Goal: Information Seeking & Learning: Learn about a topic

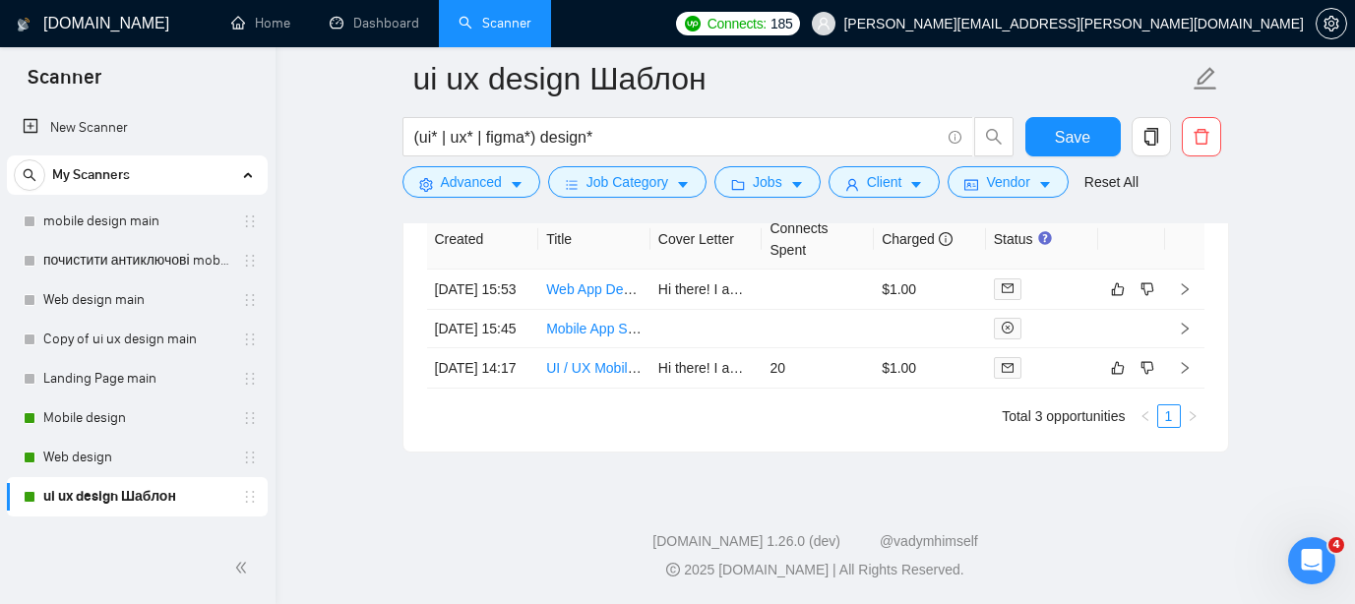
scroll to position [671, 0]
click at [150, 420] on link "Mobile design" at bounding box center [136, 418] width 187 height 39
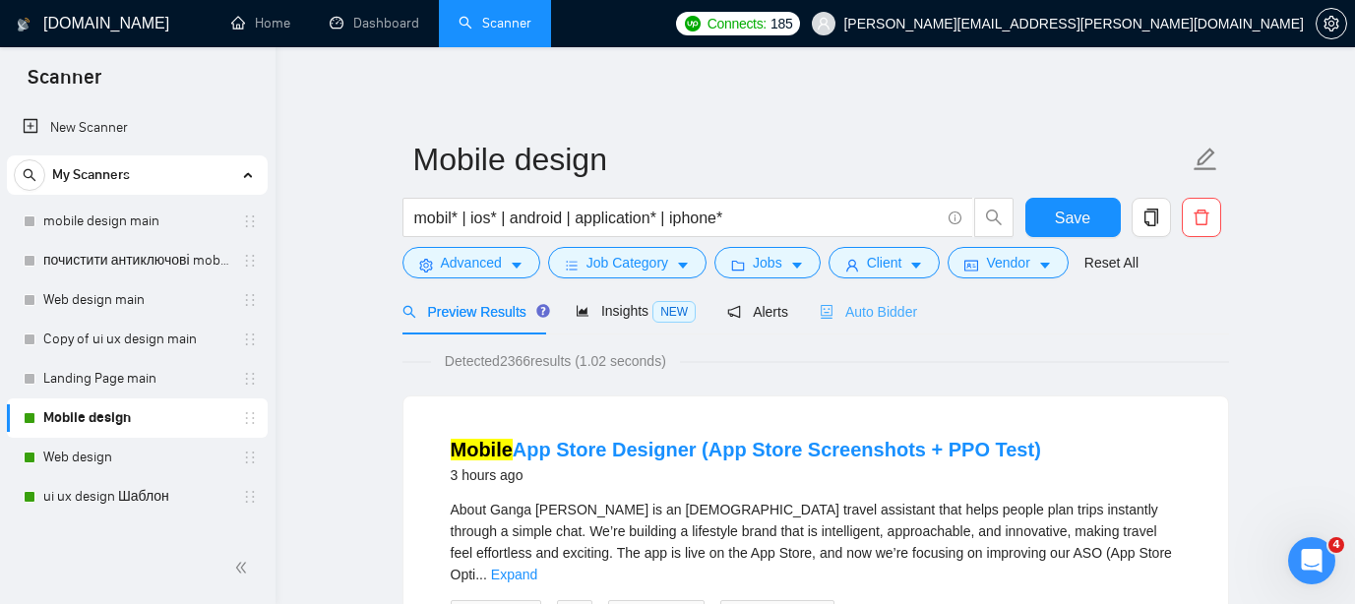
click at [894, 324] on div "Auto Bidder" at bounding box center [868, 311] width 97 height 46
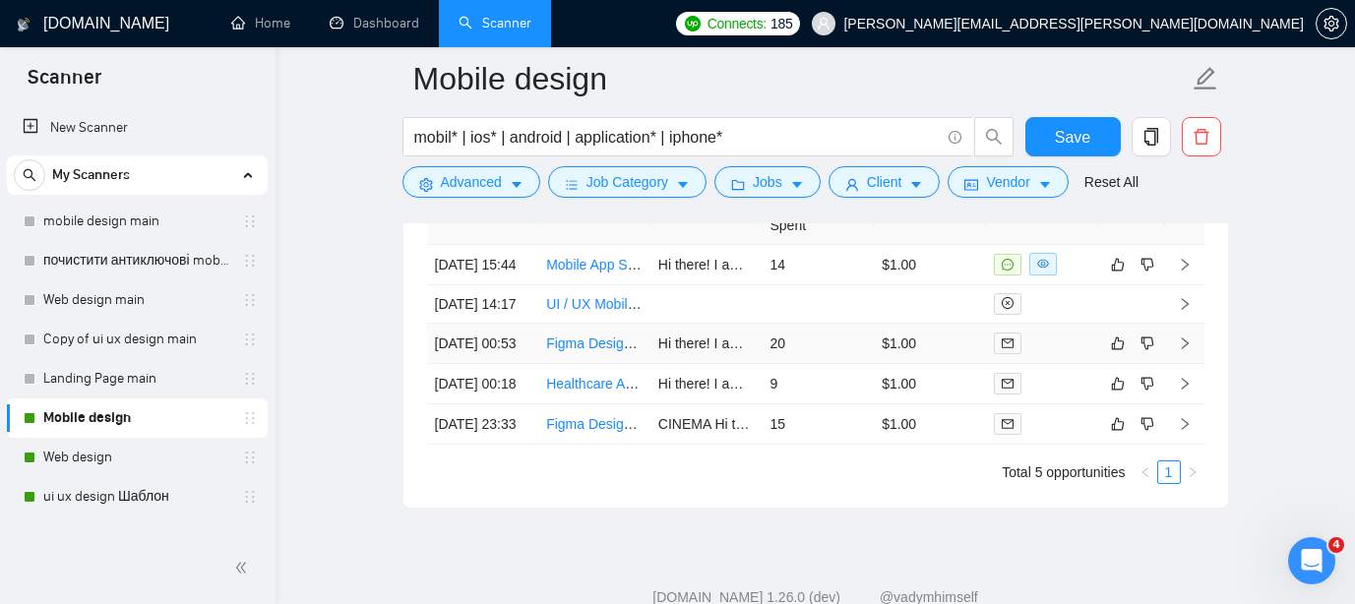
scroll to position [5188, 0]
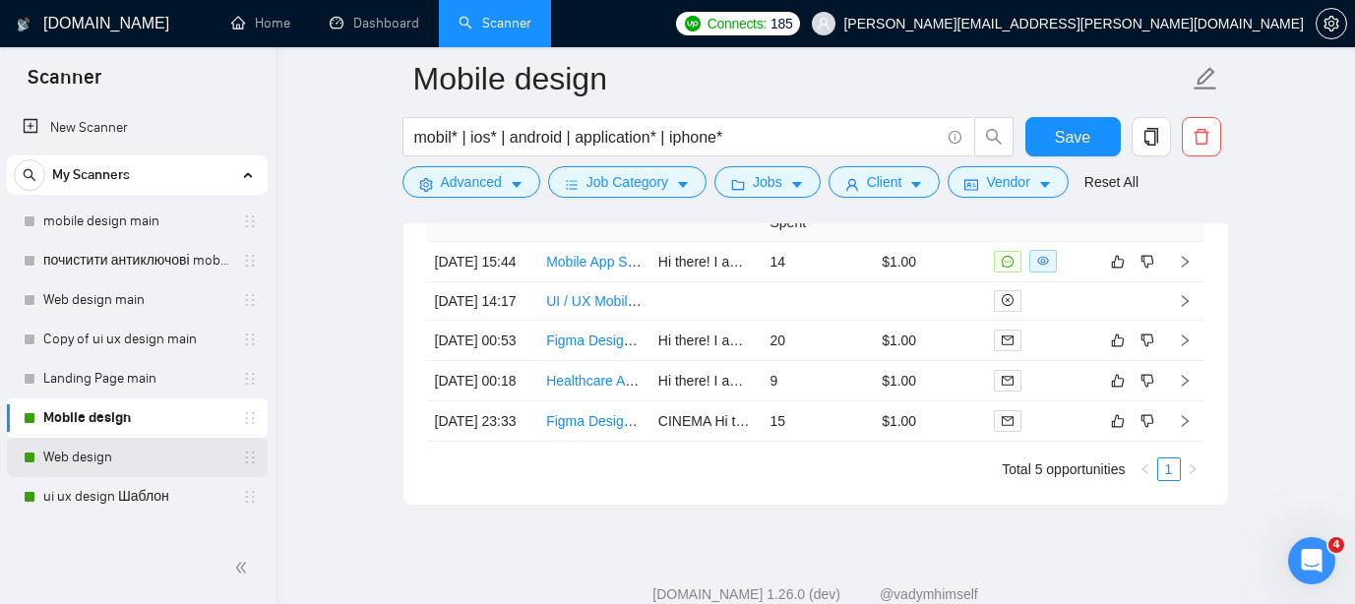
click at [137, 464] on link "Web design" at bounding box center [136, 457] width 187 height 39
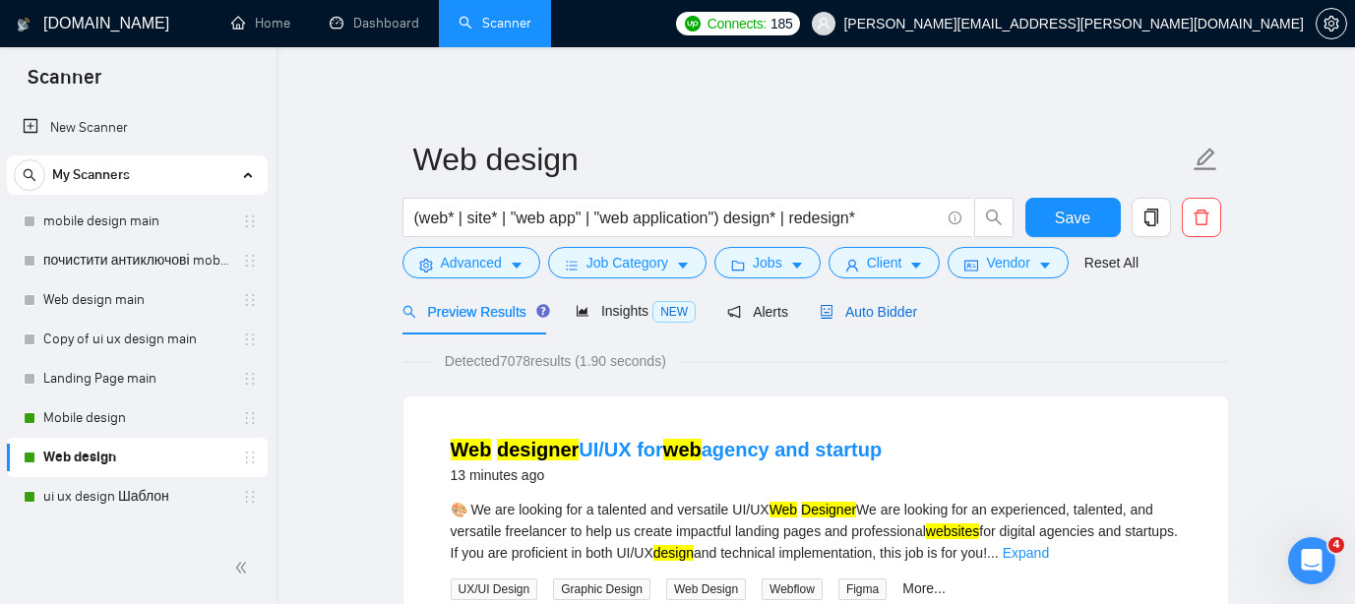
click at [904, 309] on span "Auto Bidder" at bounding box center [868, 312] width 97 height 16
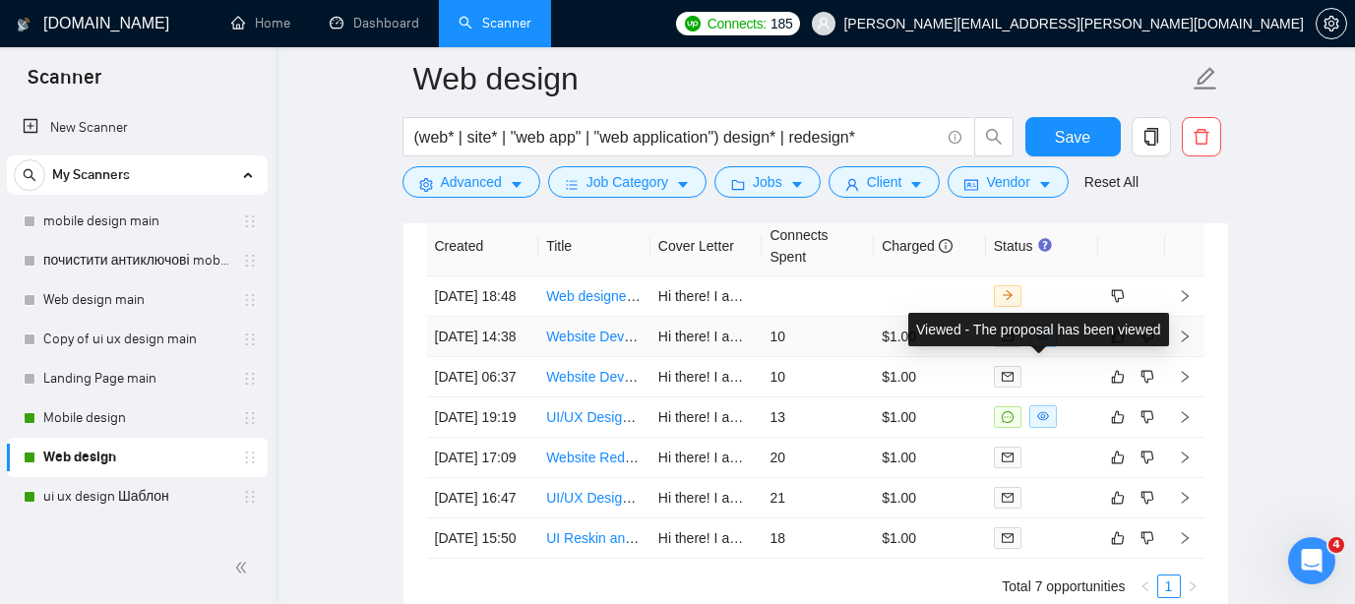
scroll to position [4882, 0]
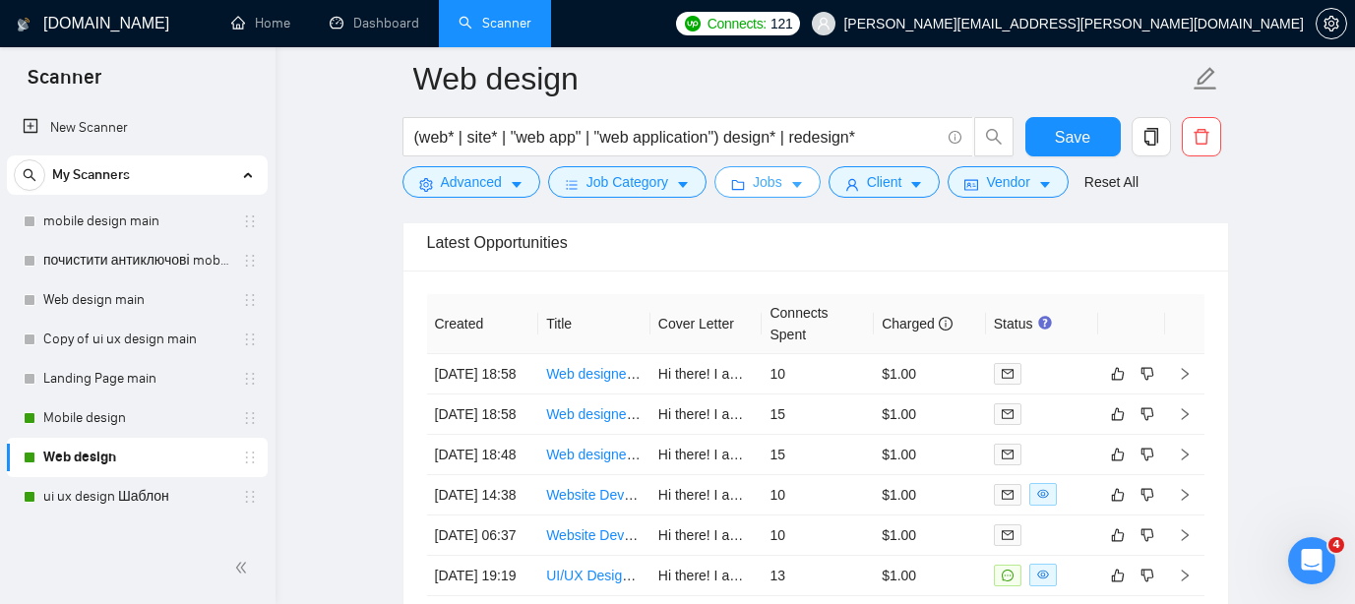
scroll to position [4822, 0]
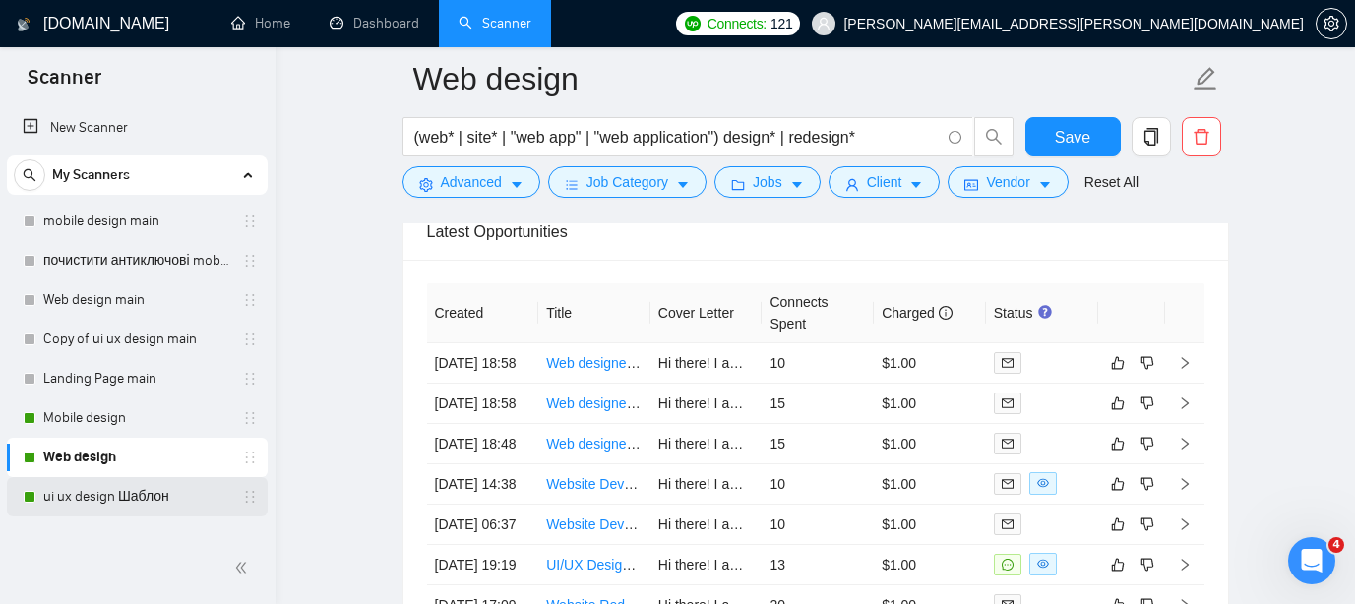
click at [135, 483] on link "ui ux design Шаблон" at bounding box center [136, 496] width 187 height 39
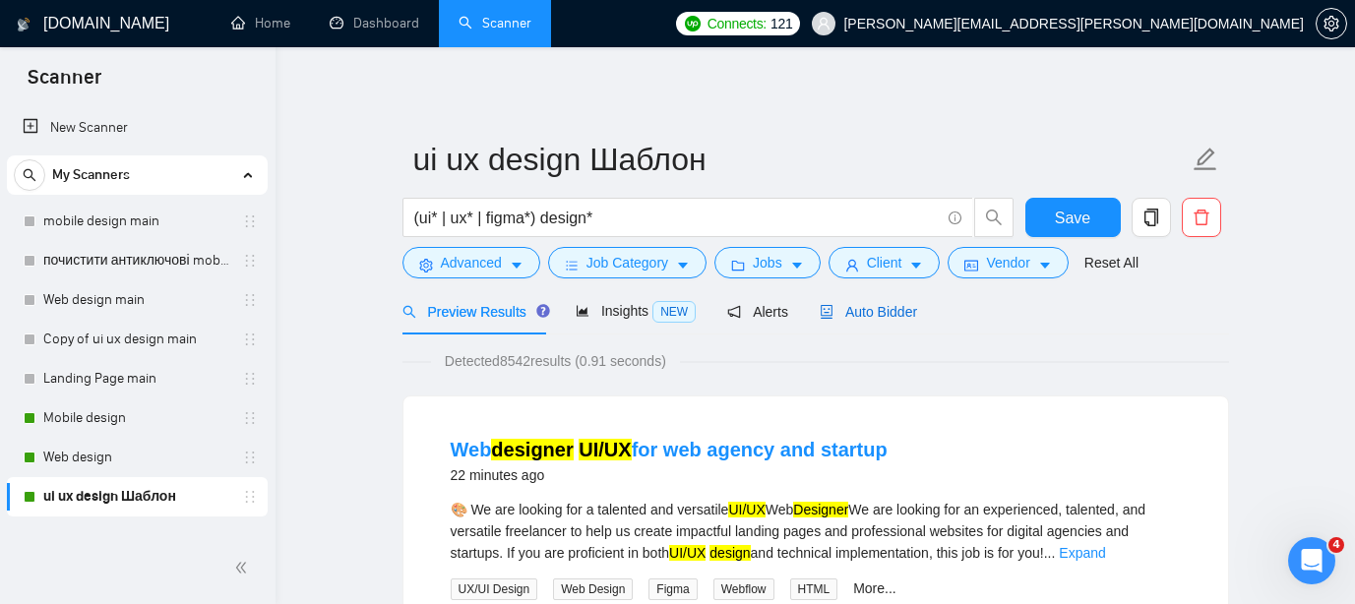
click at [893, 311] on span "Auto Bidder" at bounding box center [868, 312] width 97 height 16
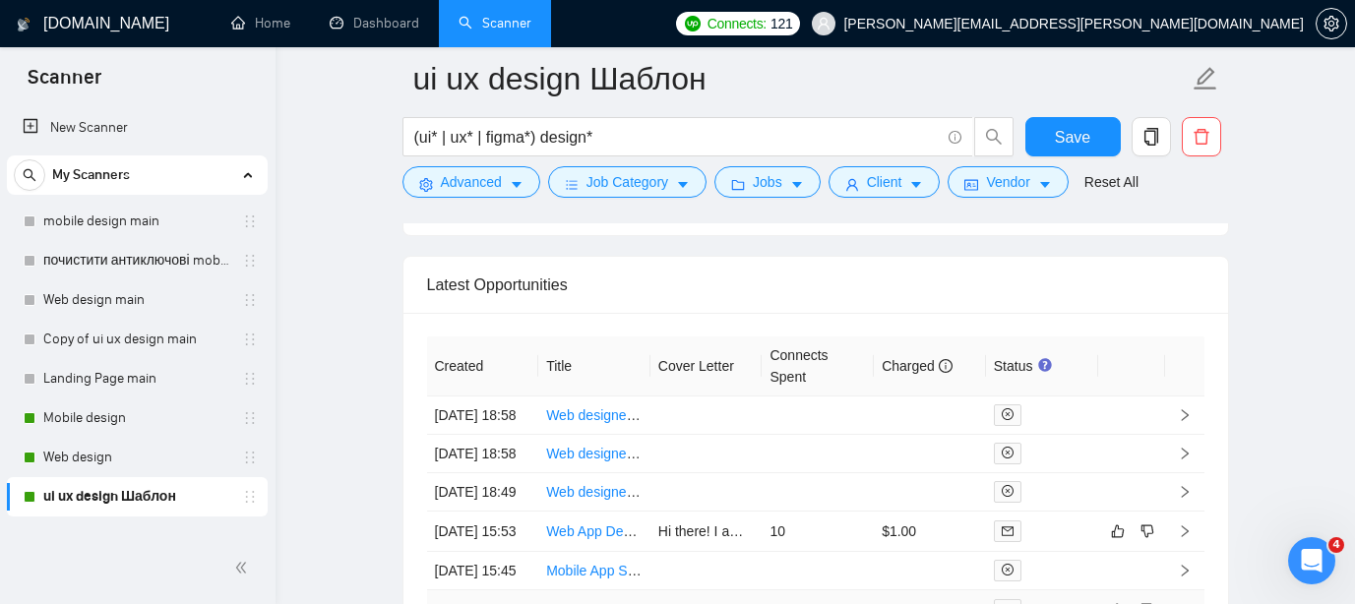
scroll to position [5081, 0]
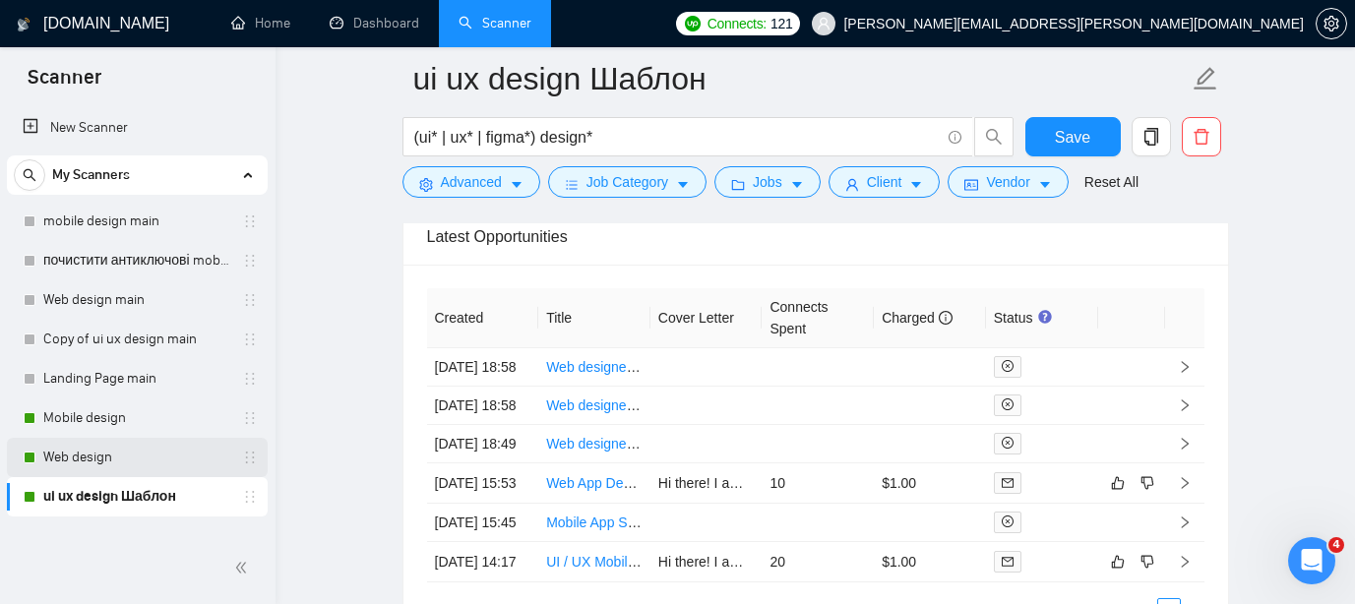
click at [122, 459] on link "Web design" at bounding box center [136, 457] width 187 height 39
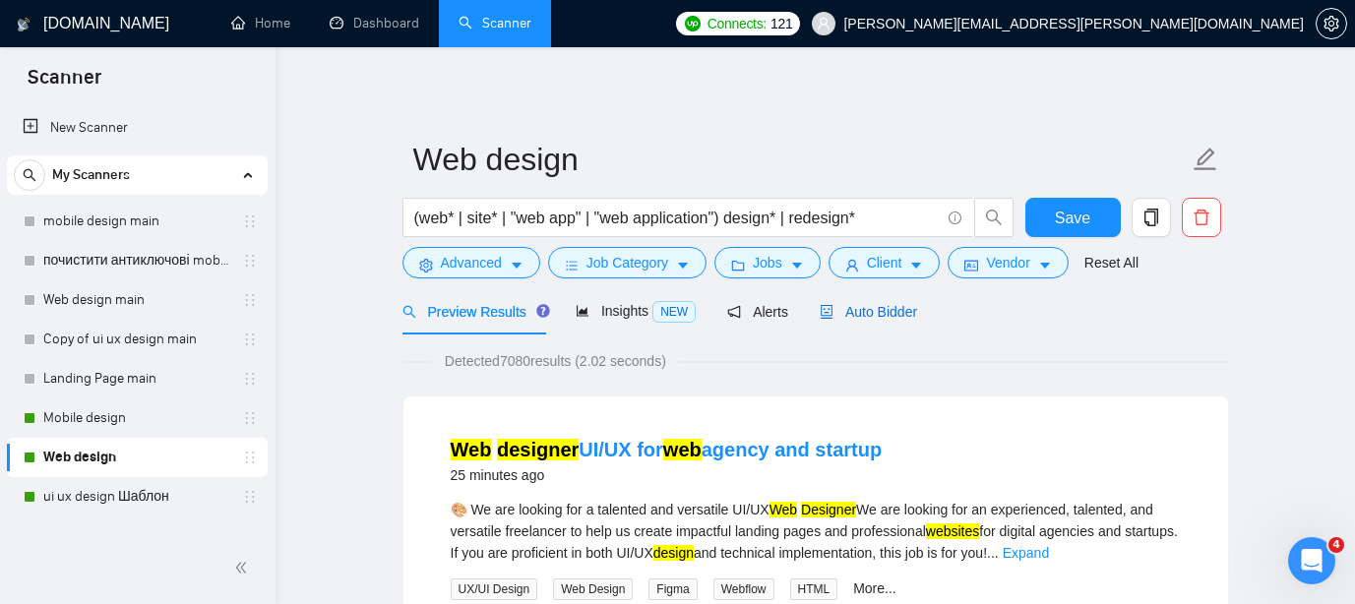
click at [878, 309] on span "Auto Bidder" at bounding box center [868, 312] width 97 height 16
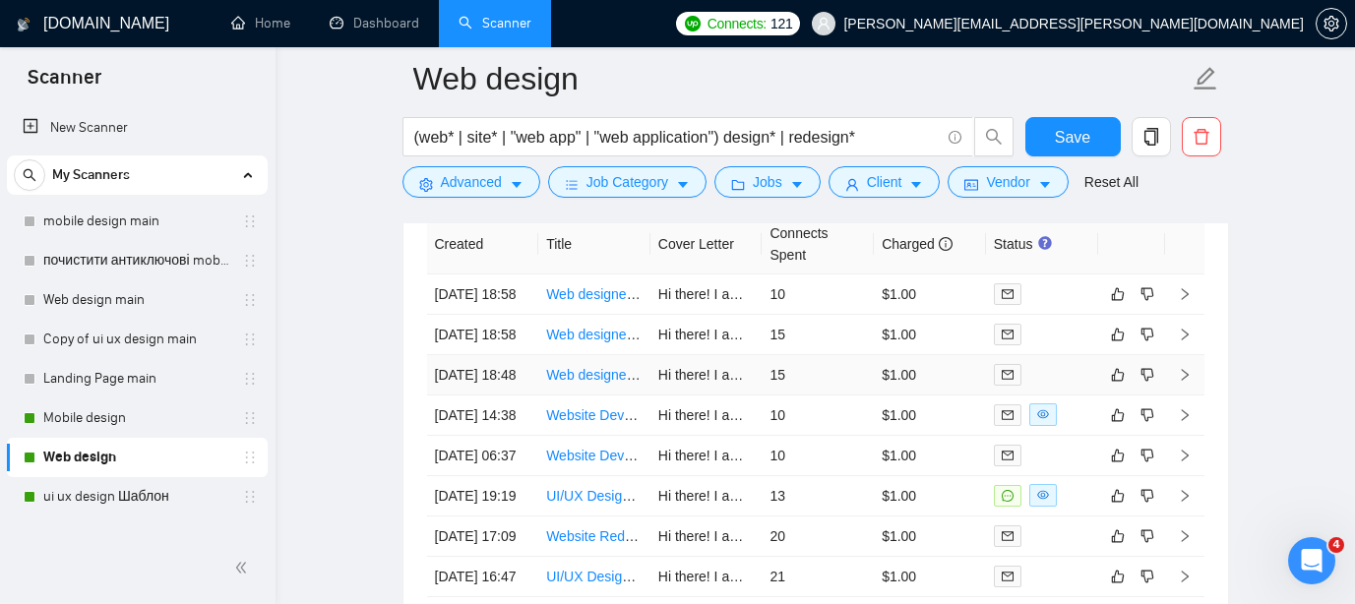
scroll to position [4887, 0]
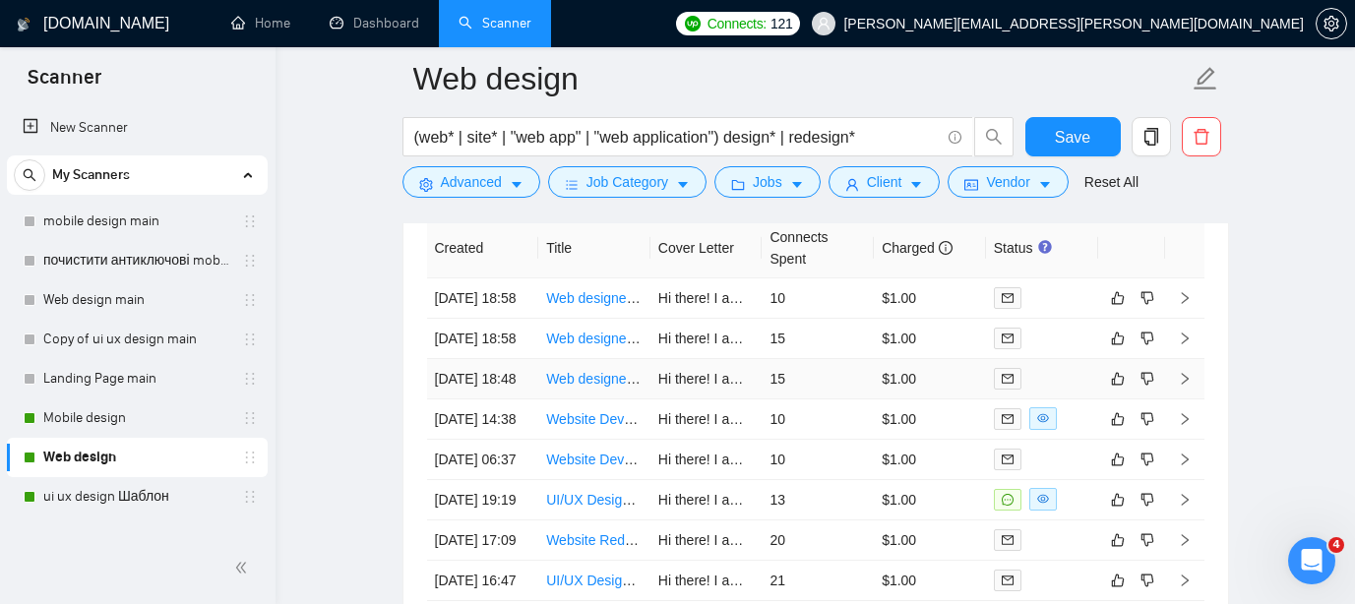
click at [611, 387] on link "Web designer UI/UX for web agency and startup" at bounding box center [693, 379] width 295 height 16
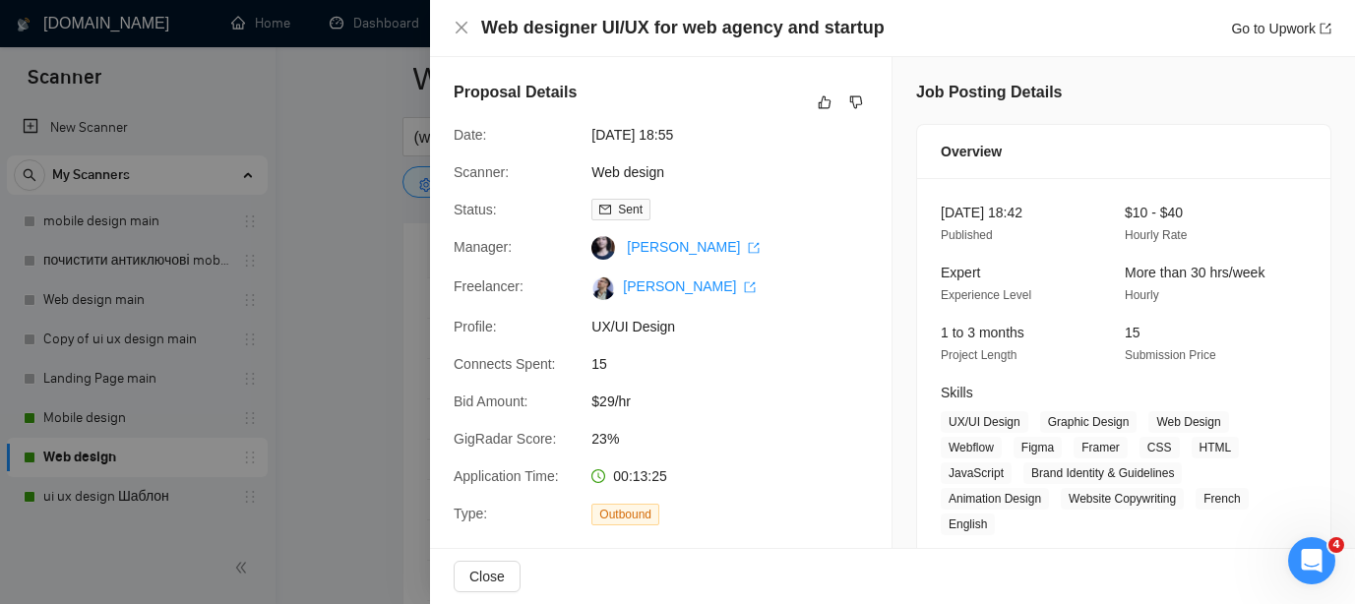
click at [407, 210] on div at bounding box center [677, 302] width 1355 height 604
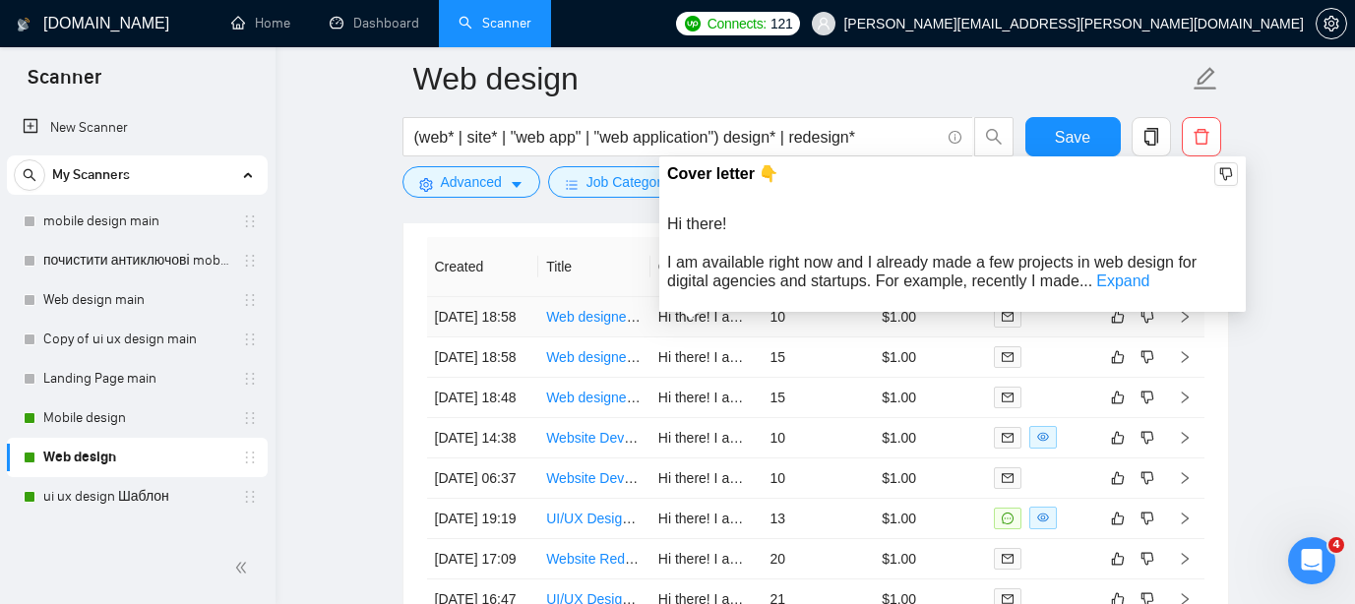
scroll to position [4865, 0]
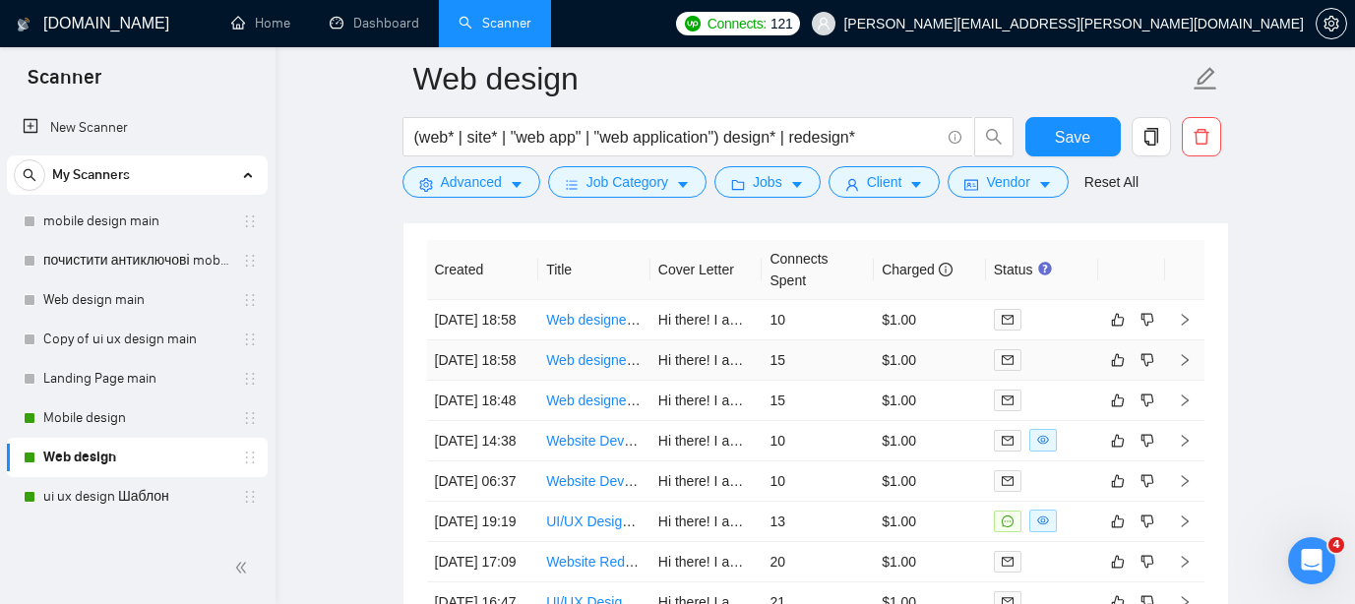
click at [606, 368] on link "Web designer UI/UX for web agency and startup" at bounding box center [693, 360] width 295 height 16
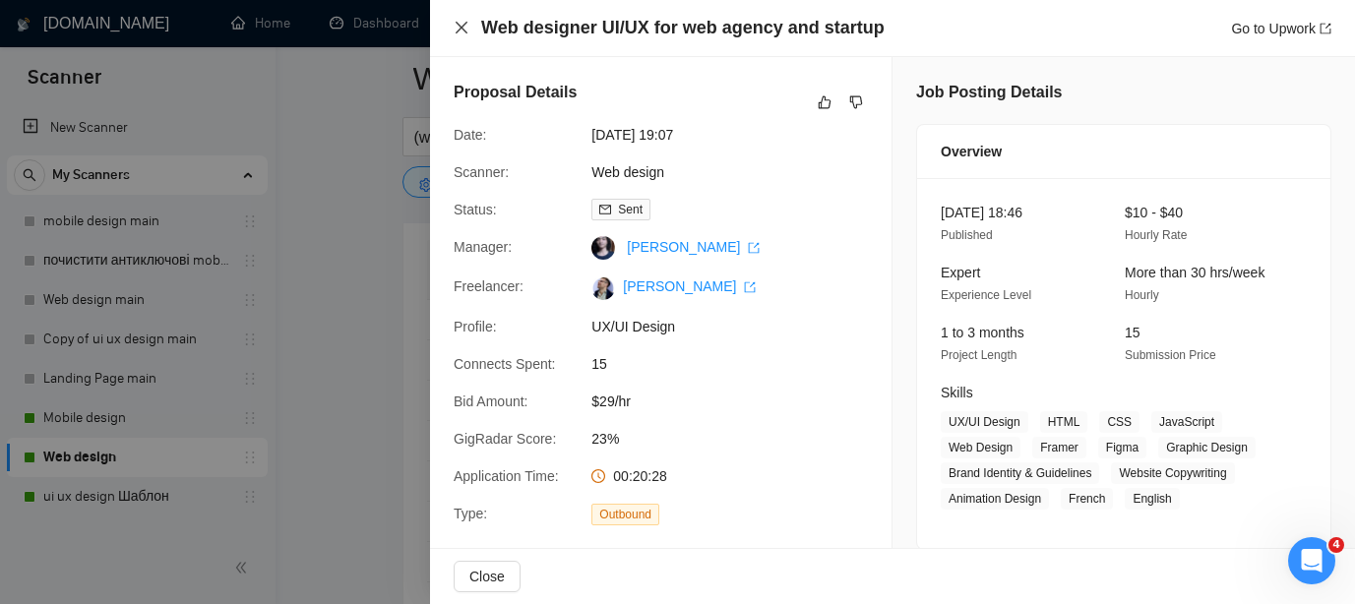
click at [461, 31] on icon "close" at bounding box center [462, 28] width 16 height 16
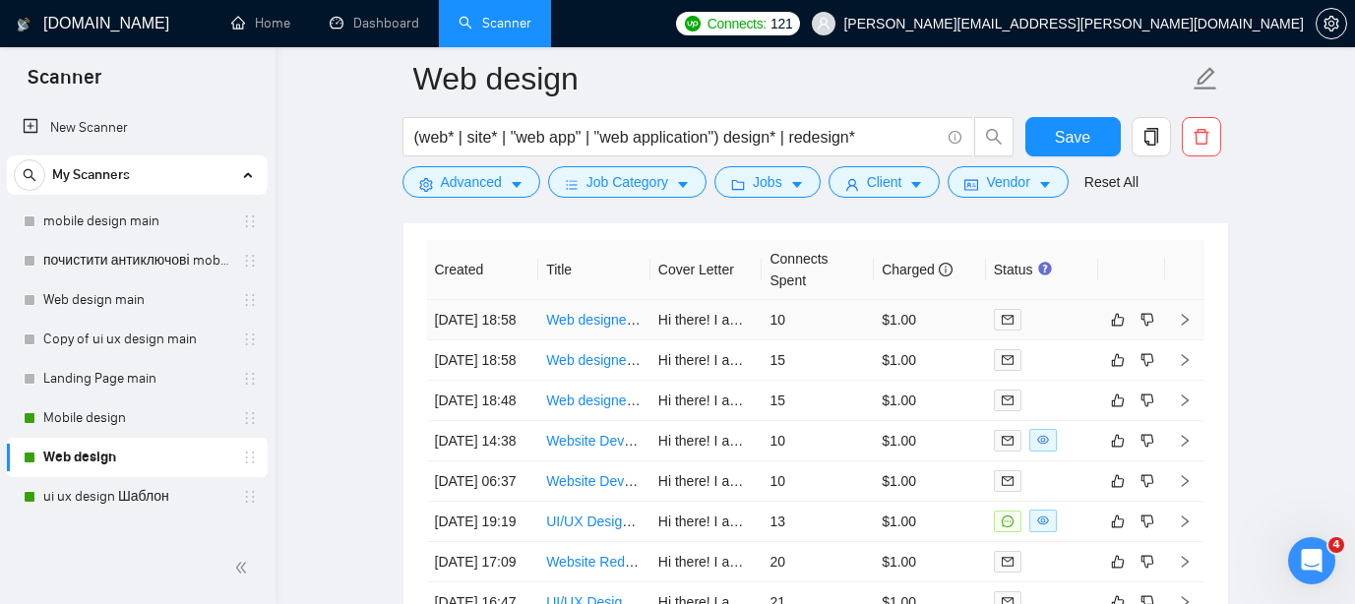
click at [587, 328] on link "Web designer UI/UX for web agency and startup" at bounding box center [693, 320] width 295 height 16
